Goal: Check status

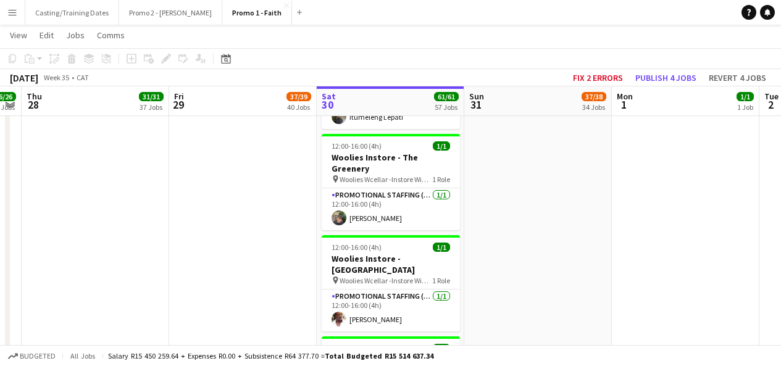
scroll to position [5389, 0]
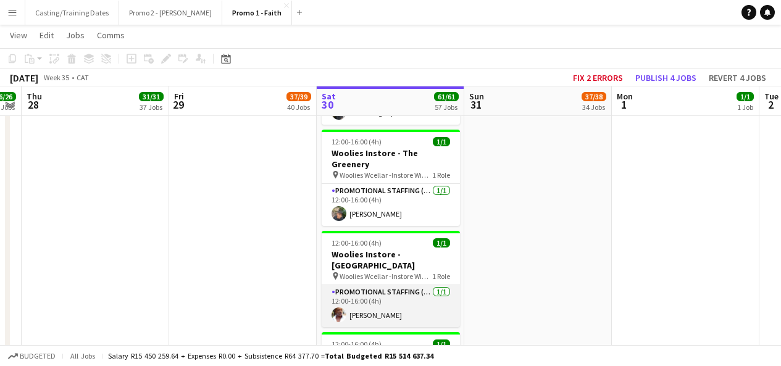
click at [364, 285] on app-card-role "Promotional Staffing (Brand Ambassadors) [DATE] 12:00-16:00 (4h) [PERSON_NAME]" at bounding box center [391, 306] width 138 height 42
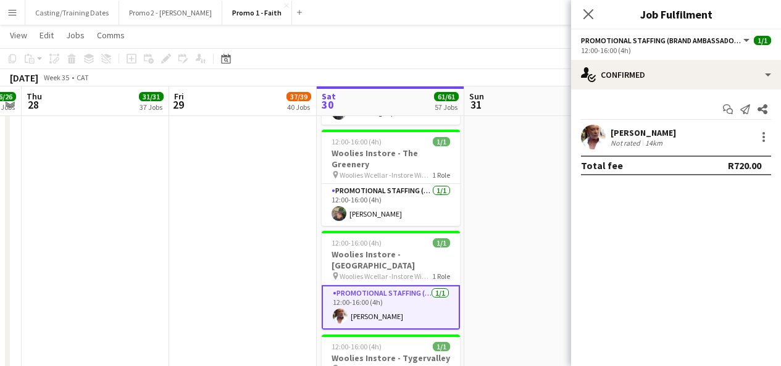
click at [595, 144] on app-user-avatar at bounding box center [593, 137] width 25 height 25
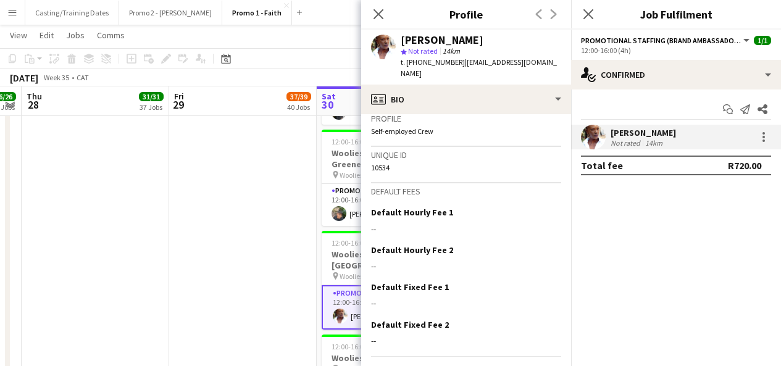
scroll to position [555, 0]
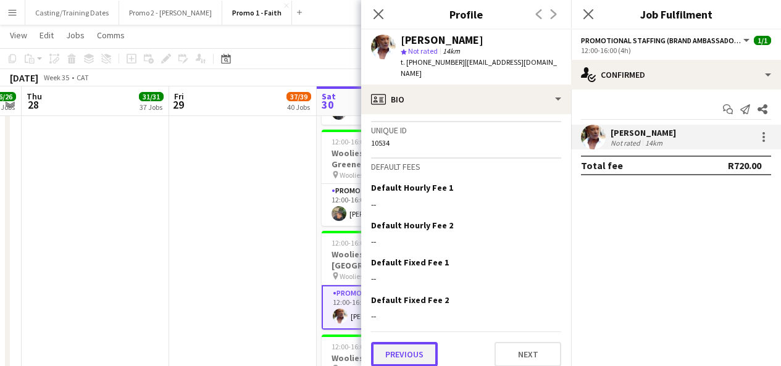
click at [412, 342] on button "Previous" at bounding box center [404, 354] width 67 height 25
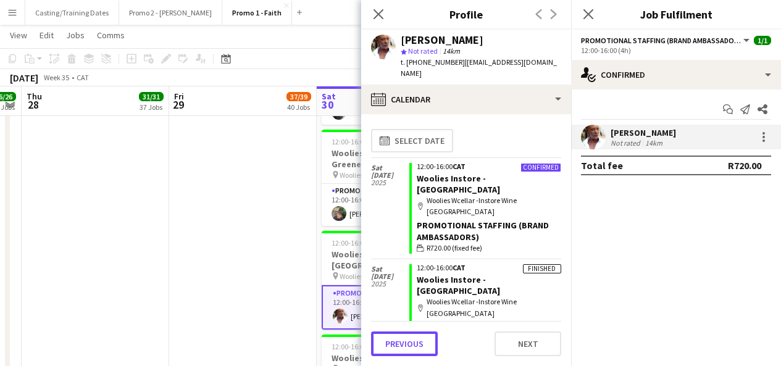
click at [412, 334] on button "Previous" at bounding box center [404, 343] width 67 height 25
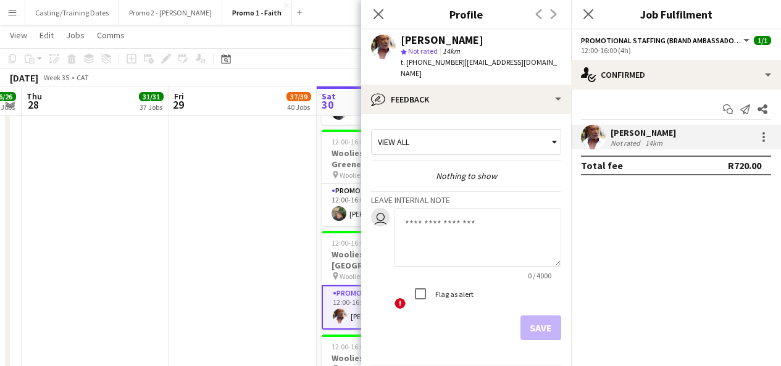
scroll to position [33, 0]
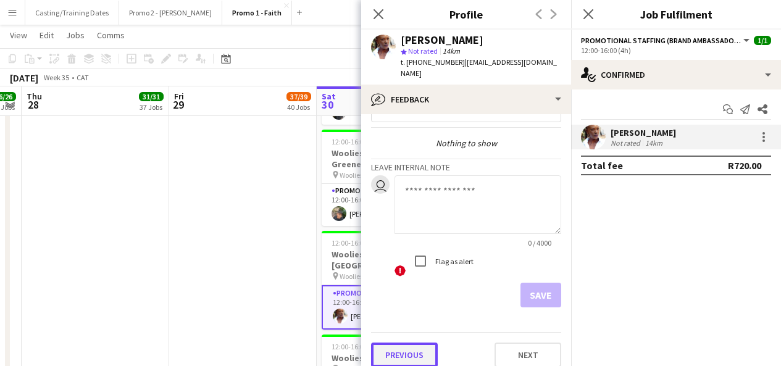
click at [406, 343] on button "Previous" at bounding box center [404, 355] width 67 height 25
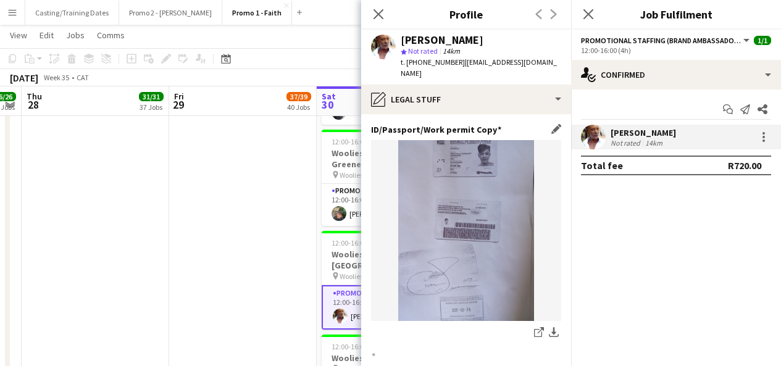
scroll to position [155, 0]
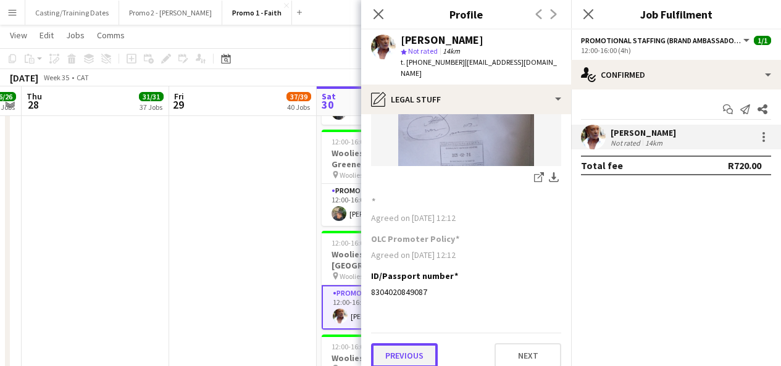
click at [402, 347] on button "Previous" at bounding box center [404, 355] width 67 height 25
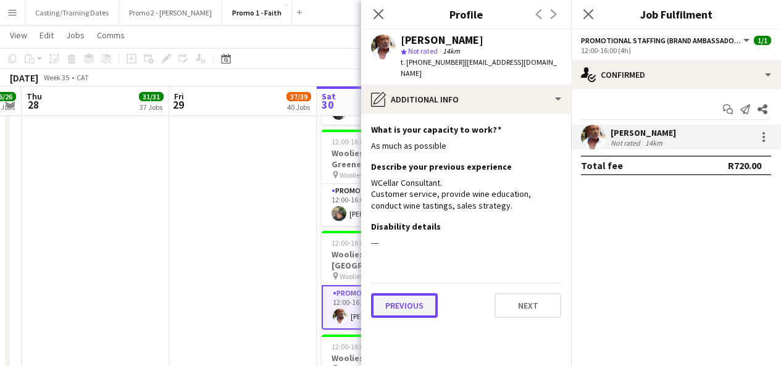
click at [398, 300] on button "Previous" at bounding box center [404, 305] width 67 height 25
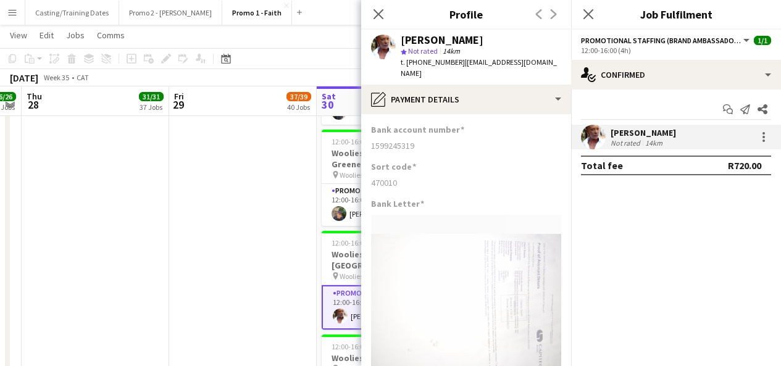
scroll to position [155, 0]
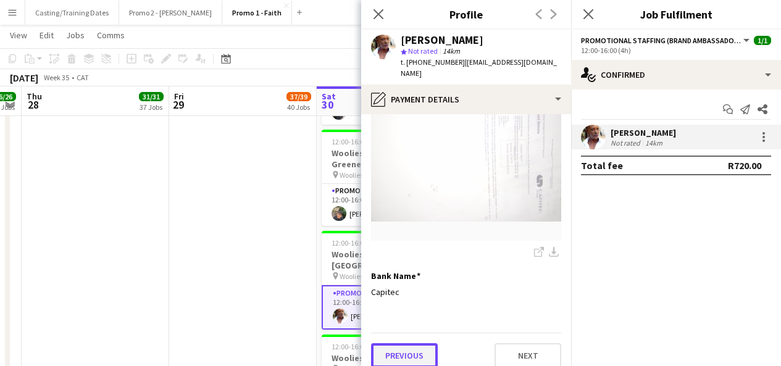
click at [394, 346] on button "Previous" at bounding box center [404, 355] width 67 height 25
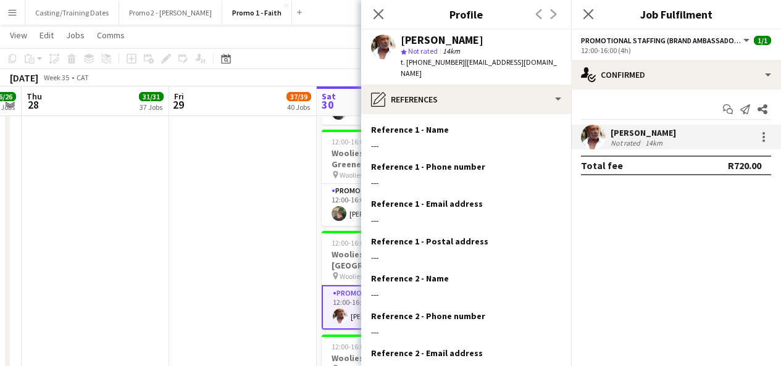
scroll to position [114, 0]
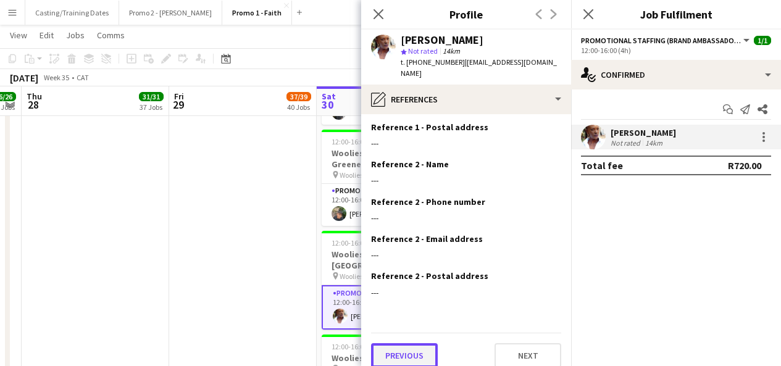
click at [394, 349] on button "Previous" at bounding box center [404, 355] width 67 height 25
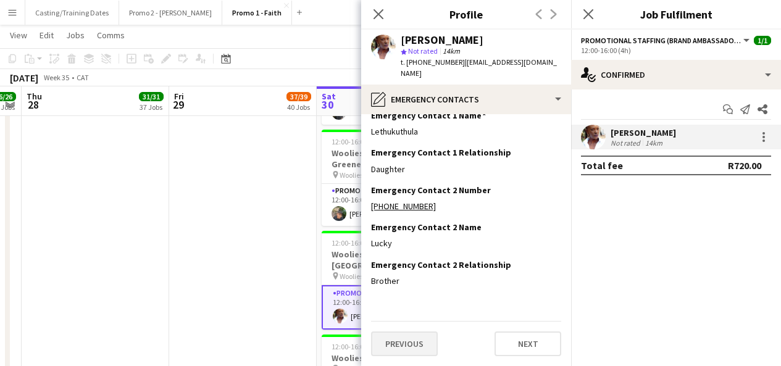
scroll to position [0, 0]
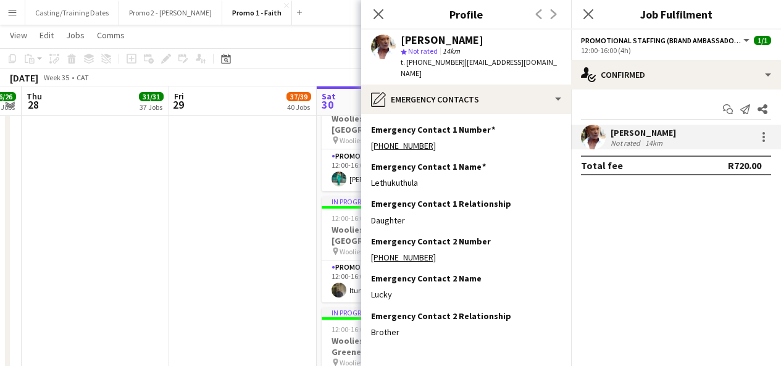
click at [23, 12] on button "Menu" at bounding box center [12, 12] width 25 height 25
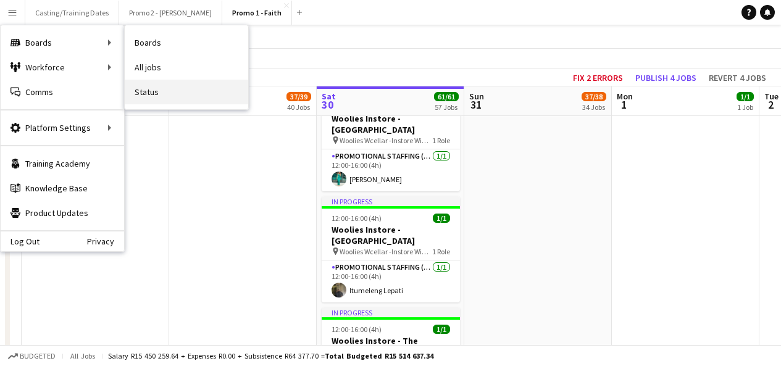
click at [159, 88] on link "Status" at bounding box center [186, 92] width 123 height 25
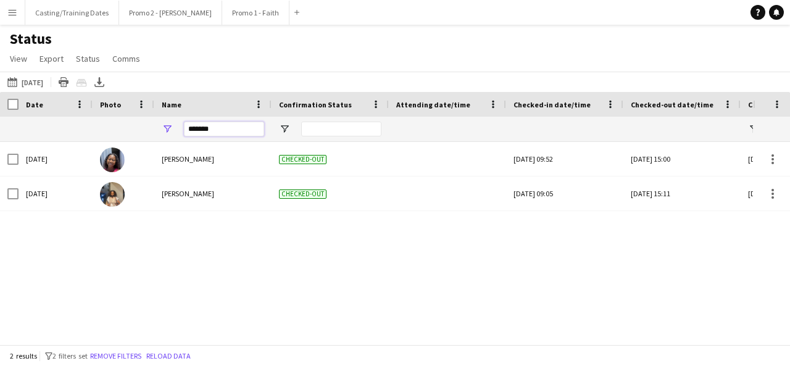
click at [220, 125] on input "*******" at bounding box center [224, 129] width 80 height 15
type input "*"
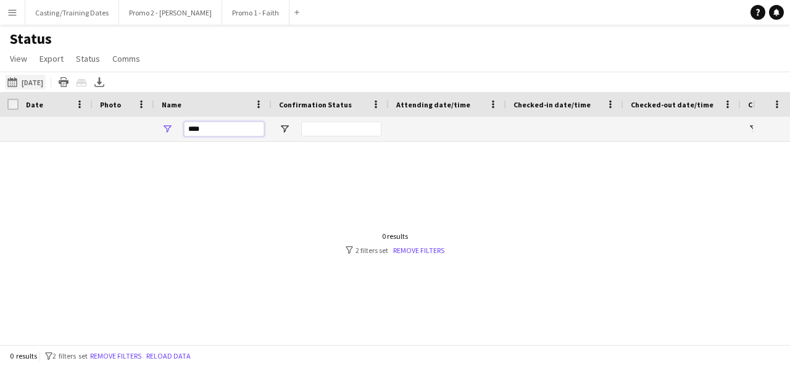
type input "****"
click at [46, 81] on button "[DATE] to [DATE] [DATE]" at bounding box center [25, 82] width 41 height 15
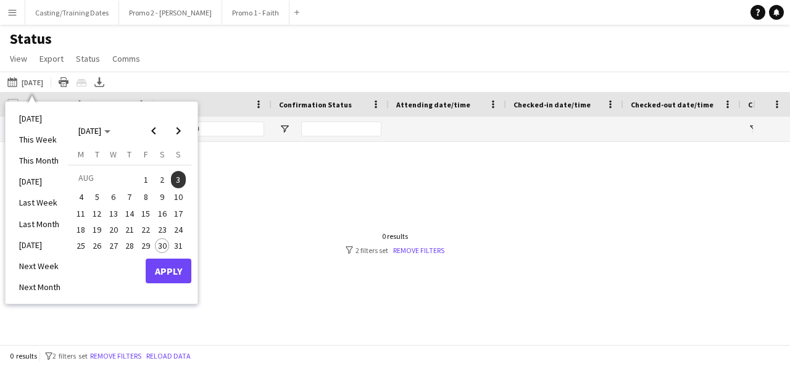
click at [160, 244] on span "30" at bounding box center [162, 245] width 15 height 15
click at [173, 269] on button "Apply" at bounding box center [169, 271] width 46 height 25
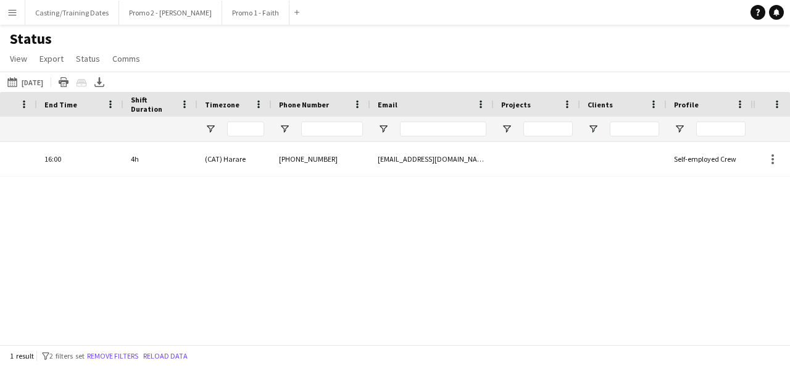
click at [4, 14] on button "Menu" at bounding box center [12, 12] width 25 height 25
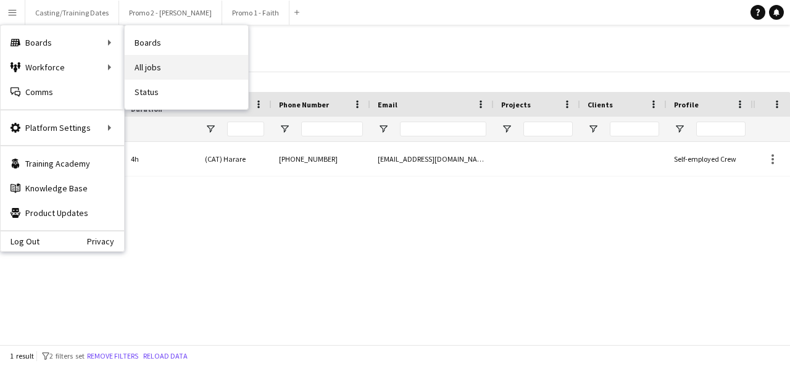
click at [159, 63] on link "All jobs" at bounding box center [186, 67] width 123 height 25
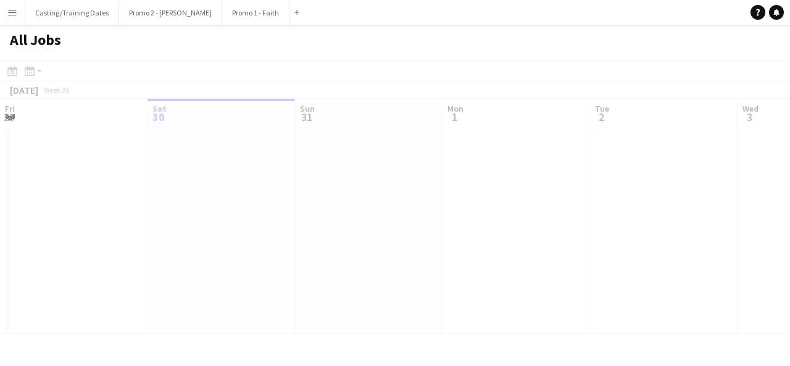
click at [12, 11] on app-icon "Menu" at bounding box center [12, 12] width 10 height 10
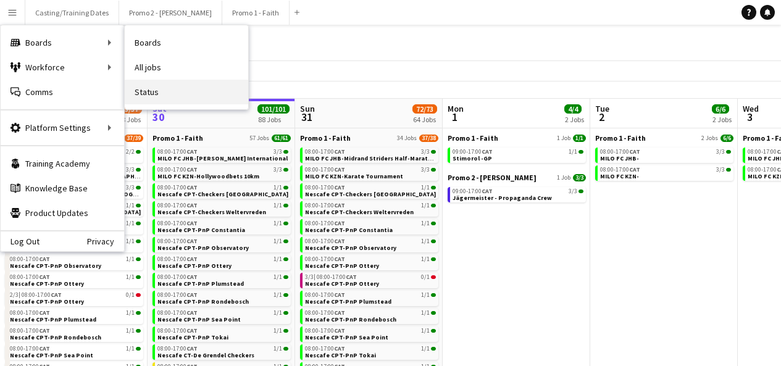
click at [160, 91] on link "Status" at bounding box center [186, 92] width 123 height 25
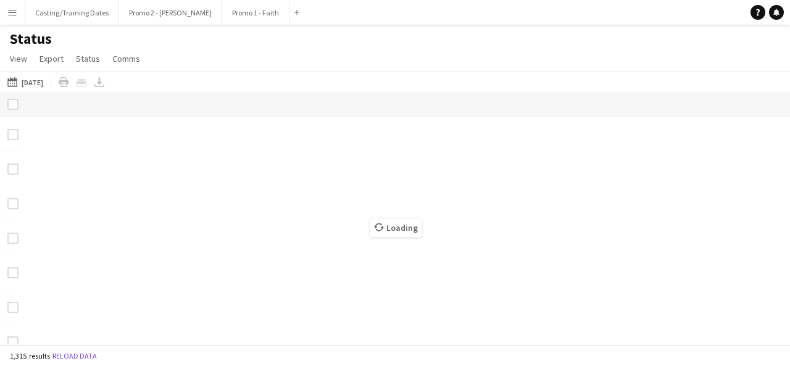
click at [10, 12] on app-icon "Menu" at bounding box center [12, 12] width 10 height 10
